Goal: Information Seeking & Learning: Learn about a topic

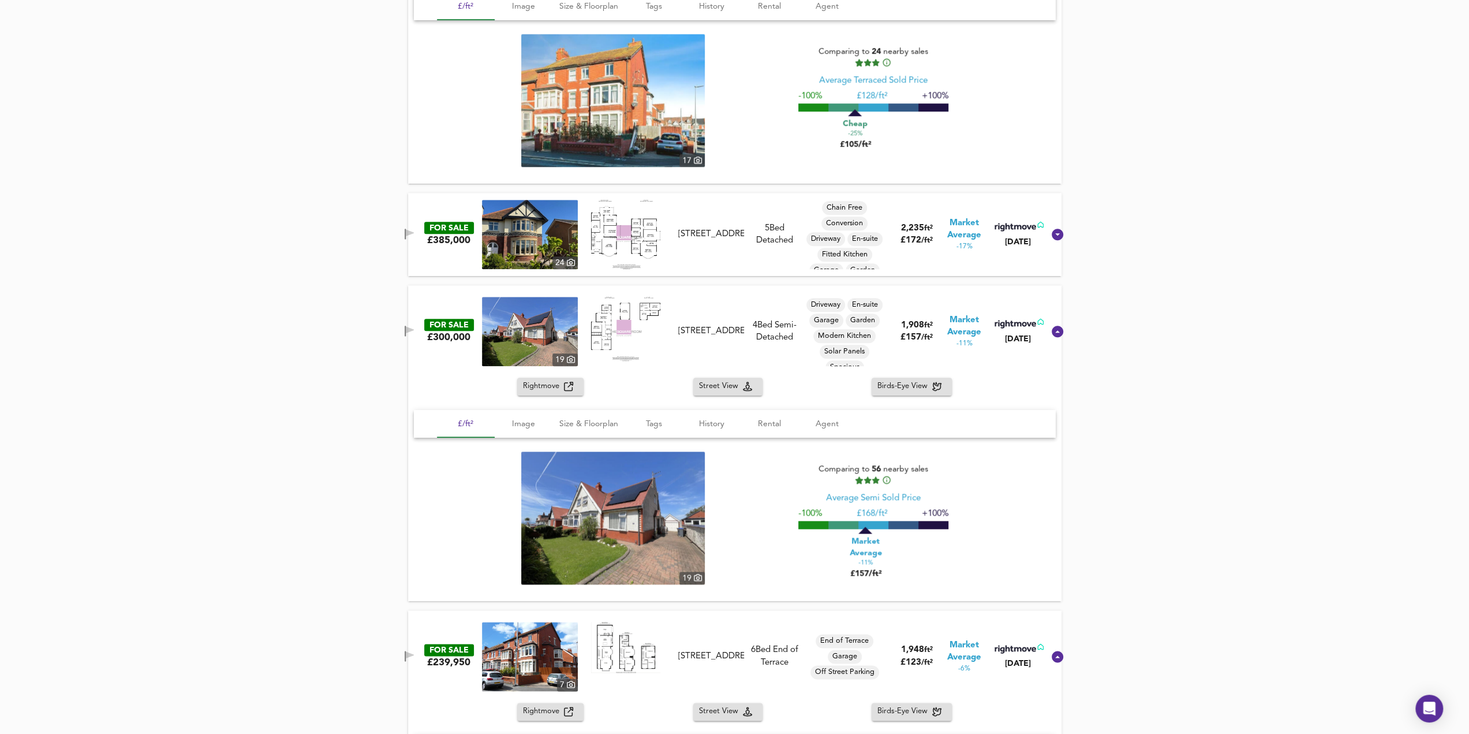
scroll to position [986, 0]
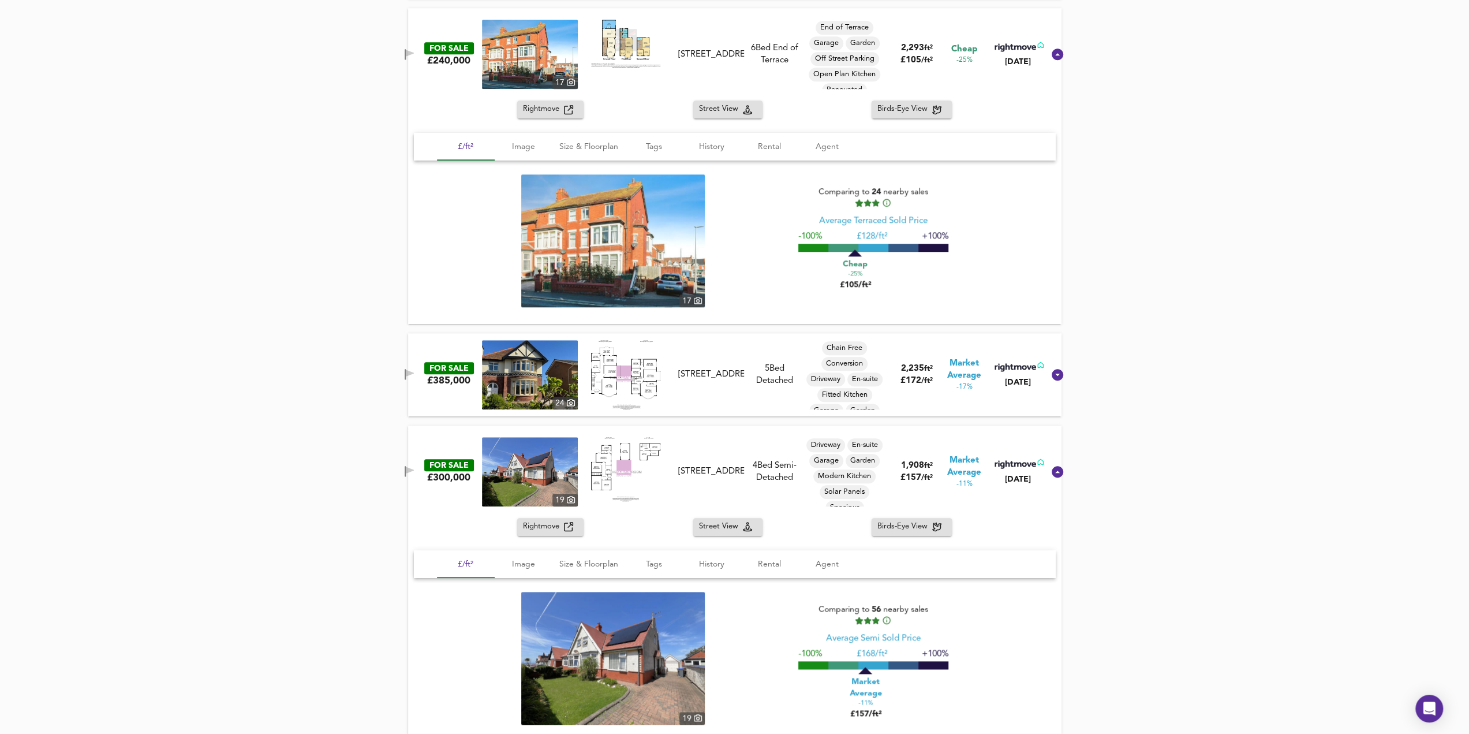
click at [1052, 378] on icon at bounding box center [1058, 375] width 12 height 12
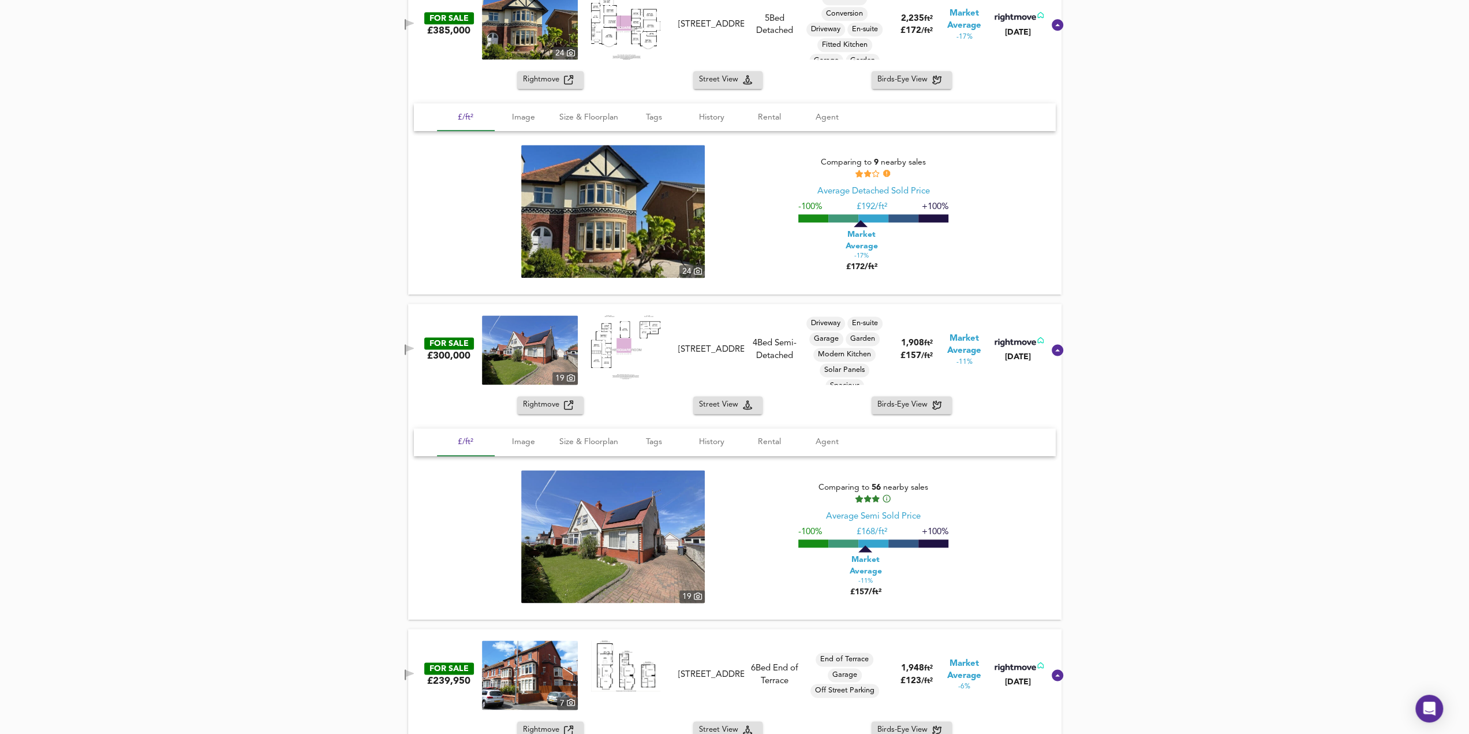
scroll to position [1275, 0]
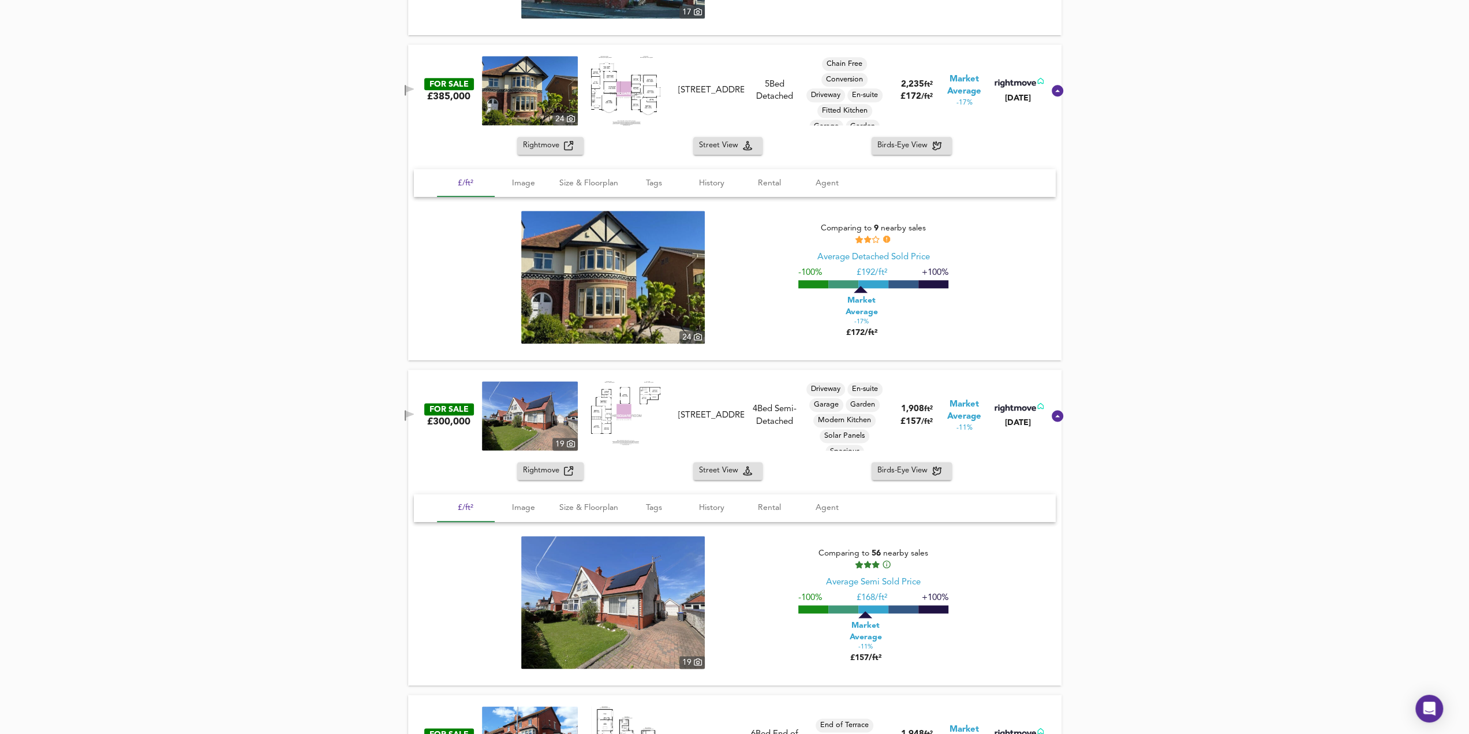
click at [1026, 246] on div "24 Comparing to 9 nearby sales Average Detached Sold Price -100% £ 192/ft² +100…" at bounding box center [735, 277] width 614 height 133
click at [912, 143] on span "Birds-Eye View" at bounding box center [904, 145] width 55 height 13
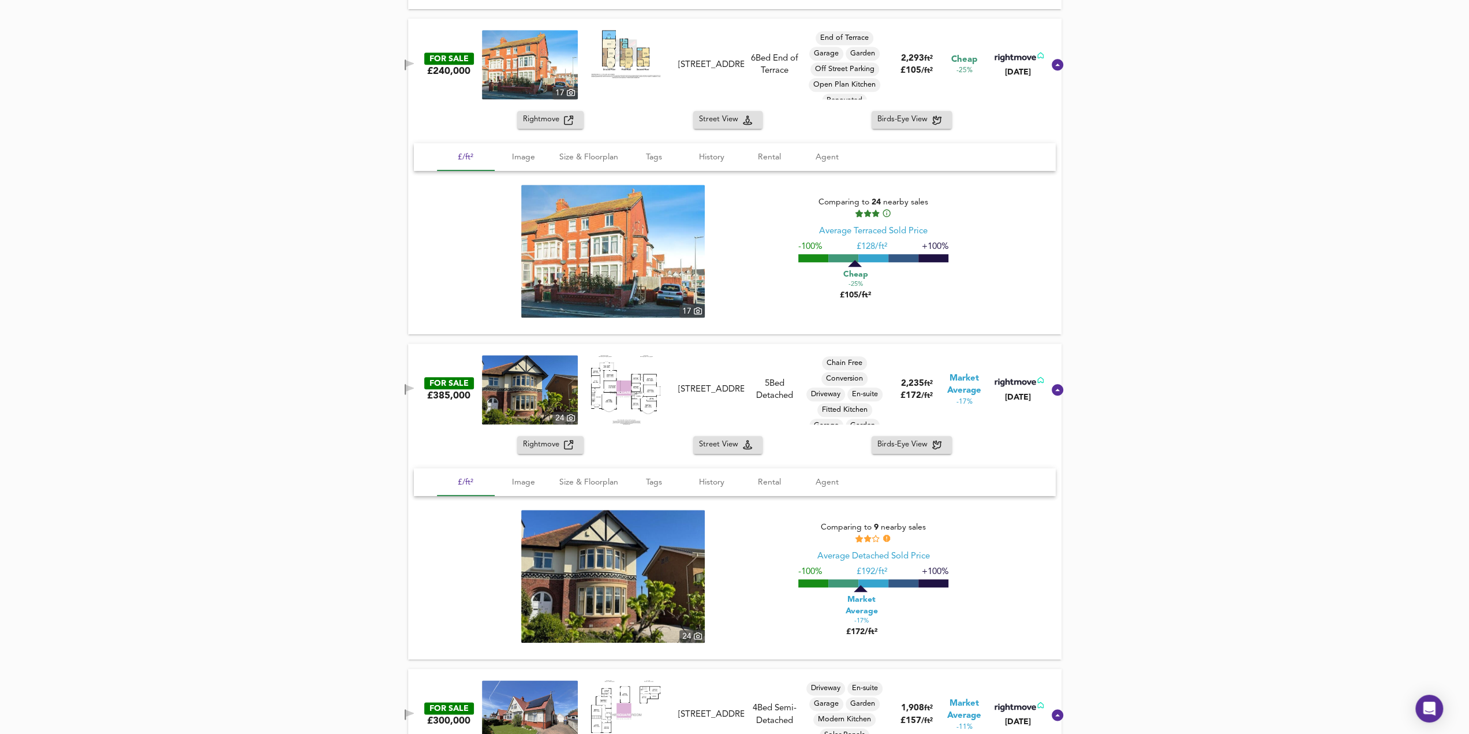
scroll to position [988, 0]
